Goal: Transaction & Acquisition: Purchase product/service

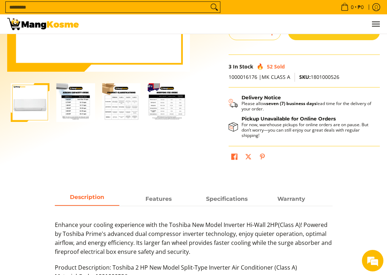
click at [74, 106] on img "Toshiba 2 HP New Model Split-Type Inverter Air Conditioner (Class A)-2" at bounding box center [76, 102] width 39 height 39
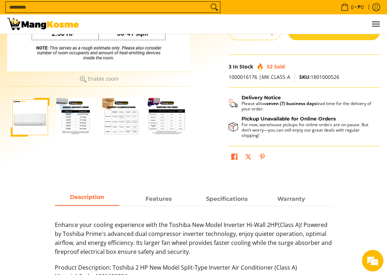
click at [71, 125] on img "Toshiba 2 HP New Model Split-Type Inverter Air Conditioner (Class A)-2" at bounding box center [76, 117] width 39 height 39
click at [74, 119] on img "Toshiba 2 HP New Model Split-Type Inverter Air Conditioner (Class A)-2" at bounding box center [76, 117] width 39 height 39
click at [131, 121] on img "Toshiba 2 HP New Model Split-Type Inverter Air Conditioner (Class A)-3" at bounding box center [121, 117] width 39 height 39
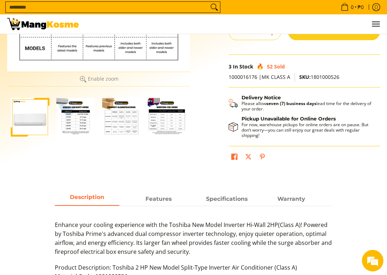
click at [79, 121] on img "Toshiba 2 HP New Model Split-Type Inverter Air Conditioner (Class A)-2" at bounding box center [76, 117] width 39 height 39
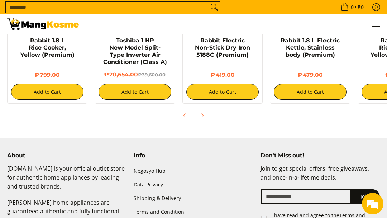
scroll to position [612, 0]
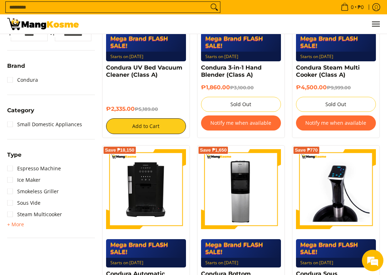
scroll to position [235, 0]
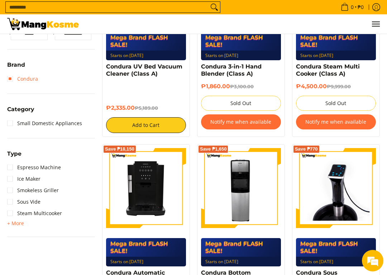
click at [11, 85] on link "Condura" at bounding box center [22, 78] width 31 height 11
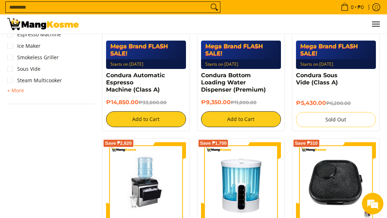
scroll to position [411, 0]
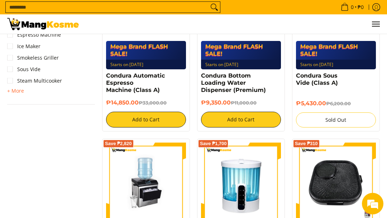
click at [48, 2] on input "Search..." at bounding box center [107, 7] width 203 height 11
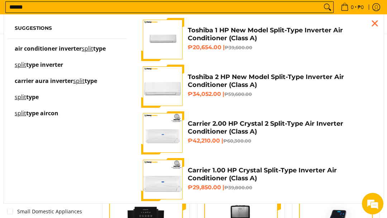
scroll to position [0, 0]
type input "*****"
click at [105, 50] on span "type" at bounding box center [99, 48] width 13 height 8
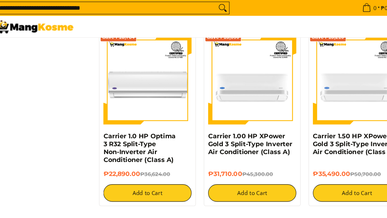
scroll to position [640, 0]
